Goal: Check status: Check status

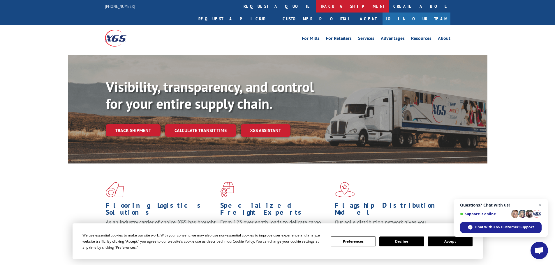
click at [316, 8] on link "track a shipment" at bounding box center [352, 6] width 73 height 13
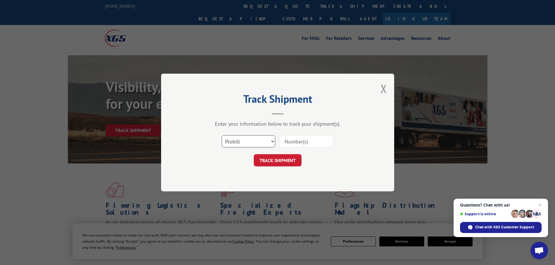
click at [239, 141] on select "Select category... Probill BOL PO" at bounding box center [249, 142] width 54 height 12
select select "bol"
click at [222, 136] on select "Select category... Probill BOL PO" at bounding box center [249, 142] width 54 height 12
click at [287, 142] on input at bounding box center [307, 142] width 54 height 12
paste input "5140794"
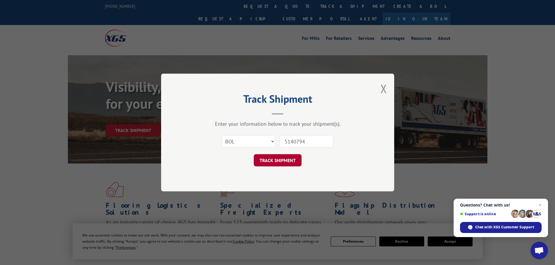
type input "5140794"
click at [269, 159] on button "TRACK SHIPMENT" at bounding box center [278, 160] width 48 height 12
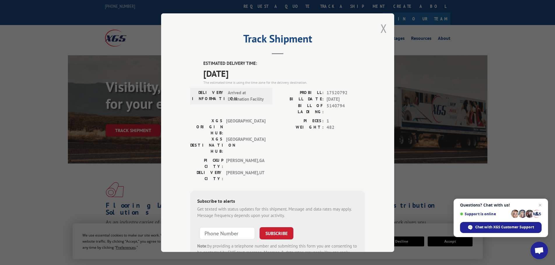
click at [382, 28] on button "Close modal" at bounding box center [384, 28] width 6 height 15
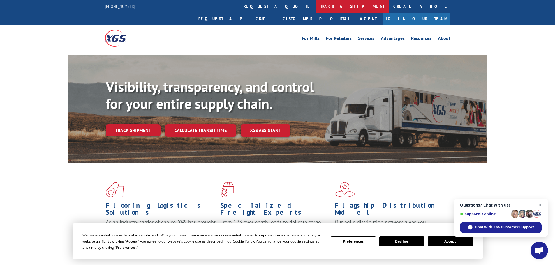
click at [316, 6] on link "track a shipment" at bounding box center [352, 6] width 73 height 13
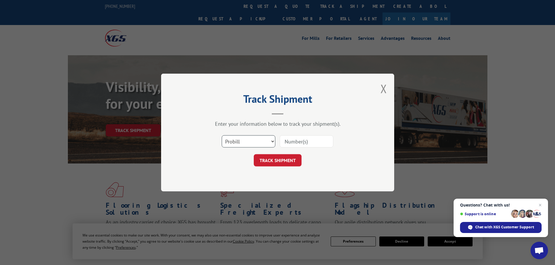
click at [233, 143] on select "Select category... Probill BOL PO" at bounding box center [249, 142] width 54 height 12
select select "bol"
click at [222, 136] on select "Select category... Probill BOL PO" at bounding box center [249, 142] width 54 height 12
click at [291, 141] on input at bounding box center [307, 142] width 54 height 12
paste input "5998174"
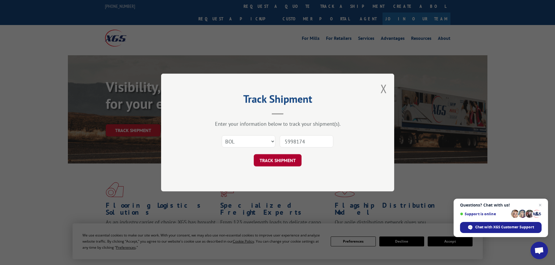
type input "5998174"
click at [272, 160] on button "TRACK SHIPMENT" at bounding box center [278, 160] width 48 height 12
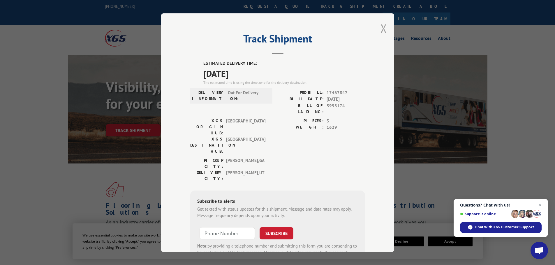
click at [382, 26] on button "Close modal" at bounding box center [384, 28] width 6 height 15
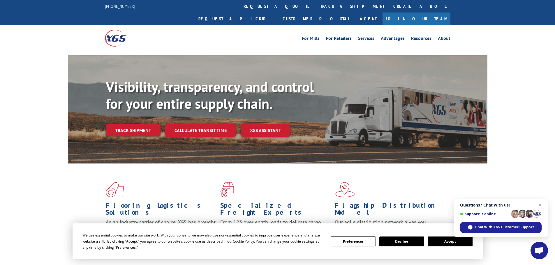
click at [316, 2] on link "track a shipment" at bounding box center [352, 6] width 73 height 13
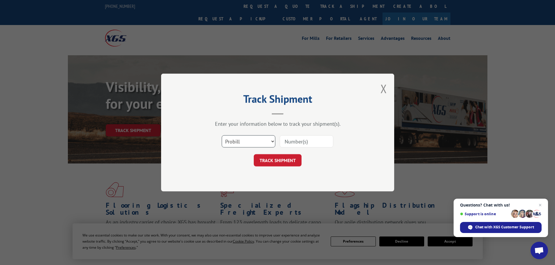
click at [240, 142] on select "Select category... Probill BOL PO" at bounding box center [249, 142] width 54 height 12
select select "bol"
click at [222, 136] on select "Select category... Probill BOL PO" at bounding box center [249, 142] width 54 height 12
drag, startPoint x: 291, startPoint y: 141, endPoint x: 295, endPoint y: 141, distance: 4.1
click at [294, 141] on input at bounding box center [307, 142] width 54 height 12
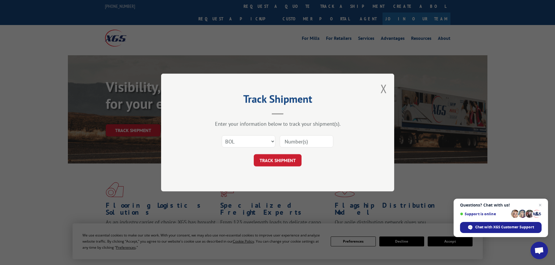
paste input "03070065"
type input "03070065"
click at [282, 158] on button "TRACK SHIPMENT" at bounding box center [278, 160] width 48 height 12
